Goal: Check status: Check status

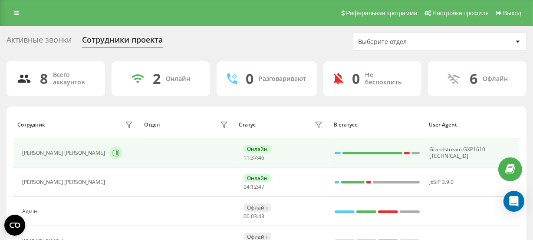
click at [109, 148] on button at bounding box center [115, 152] width 13 height 13
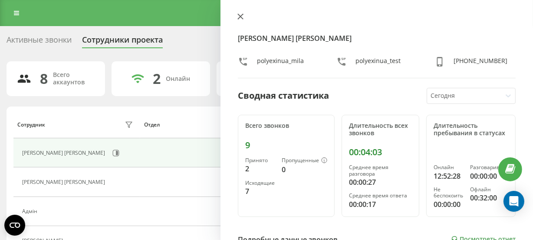
click at [242, 17] on icon at bounding box center [240, 16] width 6 height 6
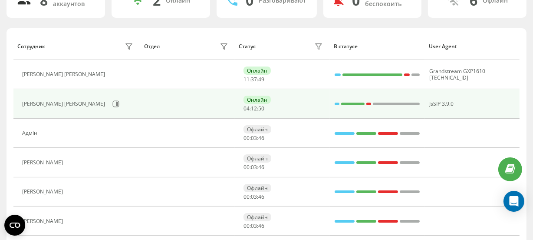
scroll to position [79, 0]
click at [109, 100] on button at bounding box center [115, 103] width 13 height 13
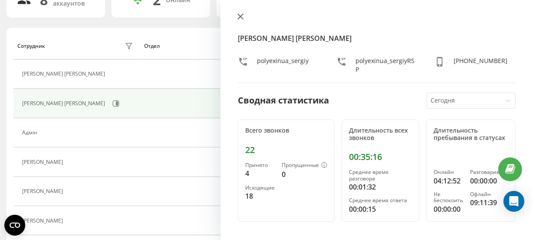
click at [242, 16] on icon at bounding box center [240, 16] width 6 height 6
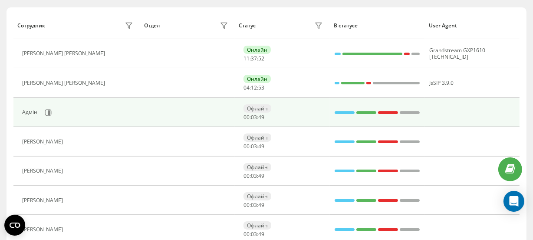
scroll to position [118, 0]
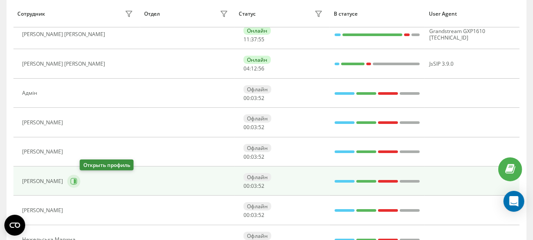
click at [76, 179] on icon at bounding box center [75, 181] width 2 height 4
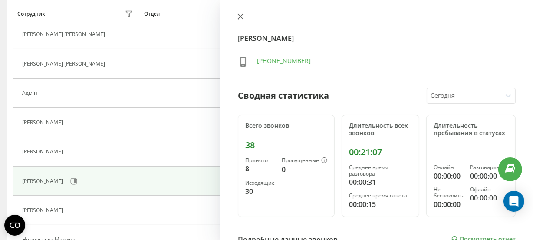
click at [239, 17] on icon at bounding box center [240, 16] width 5 height 5
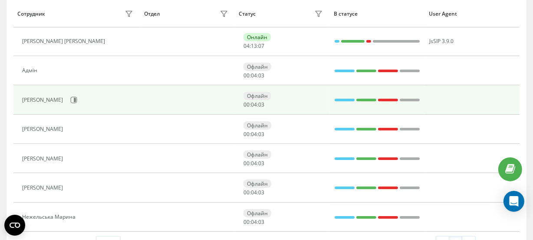
scroll to position [165, 0]
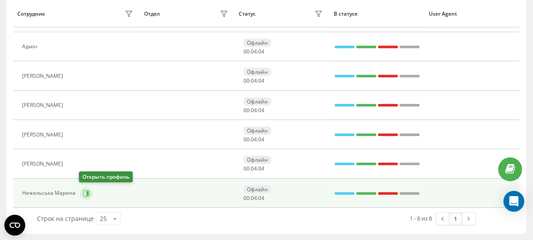
click at [86, 190] on icon at bounding box center [86, 193] width 7 height 7
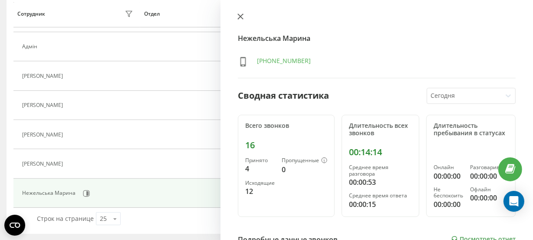
click at [238, 18] on icon at bounding box center [240, 16] width 5 height 5
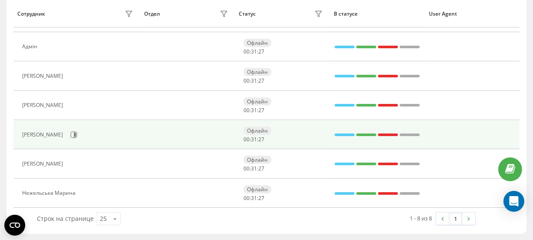
scroll to position [86, 0]
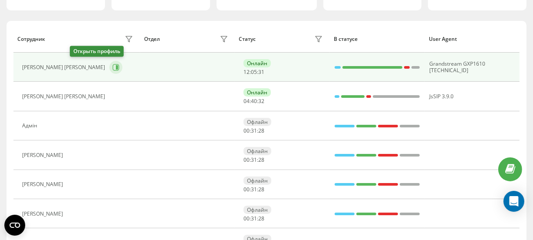
click at [112, 68] on icon at bounding box center [115, 67] width 7 height 7
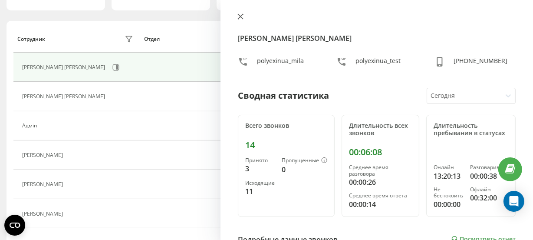
click at [241, 15] on icon at bounding box center [240, 16] width 5 height 5
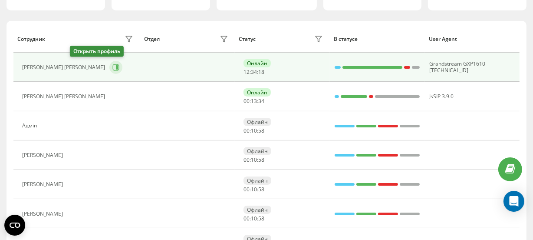
click at [109, 65] on button at bounding box center [115, 67] width 13 height 13
click at [112, 64] on icon at bounding box center [115, 67] width 7 height 7
